Goal: Navigation & Orientation: Find specific page/section

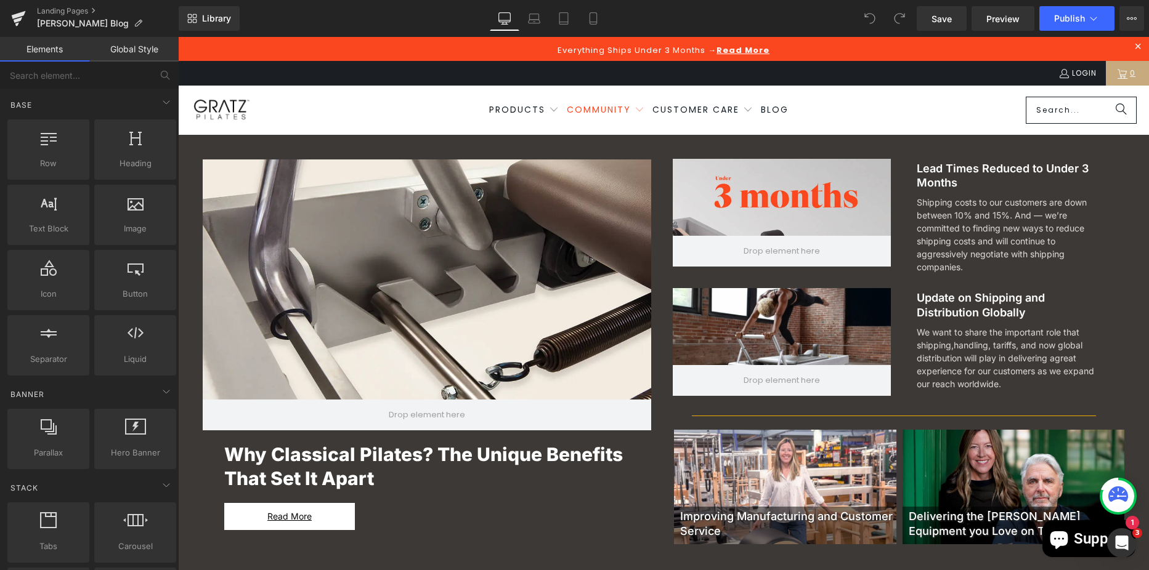
click at [618, 108] on span "Community" at bounding box center [599, 109] width 64 height 12
click at [875, 15] on icon at bounding box center [869, 18] width 11 height 11
click at [864, 21] on span at bounding box center [869, 18] width 25 height 25
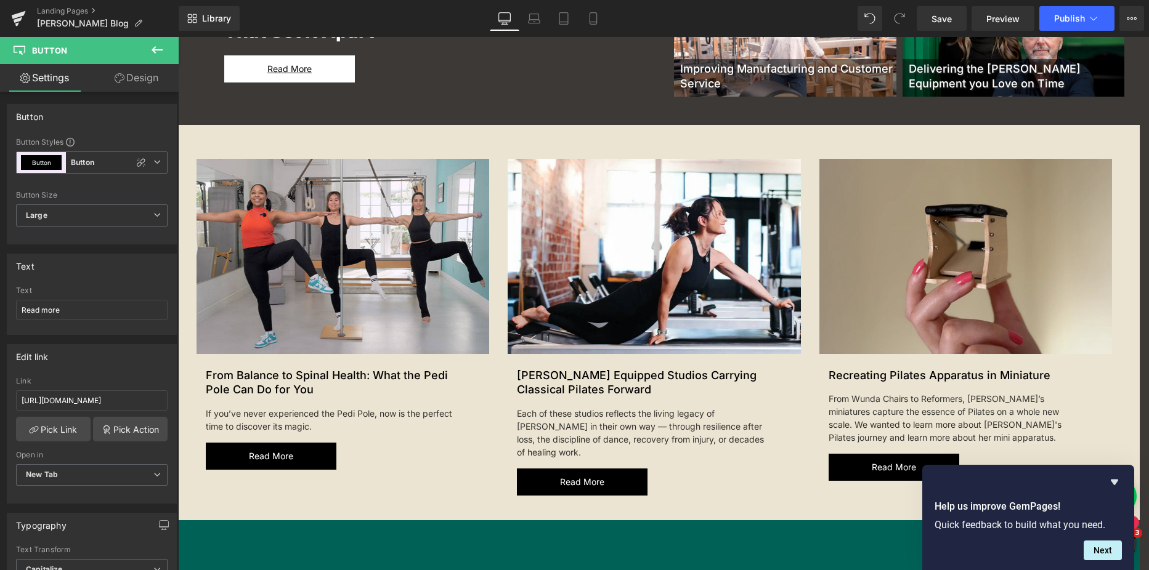
scroll to position [448, 0]
